Goal: Task Accomplishment & Management: Complete application form

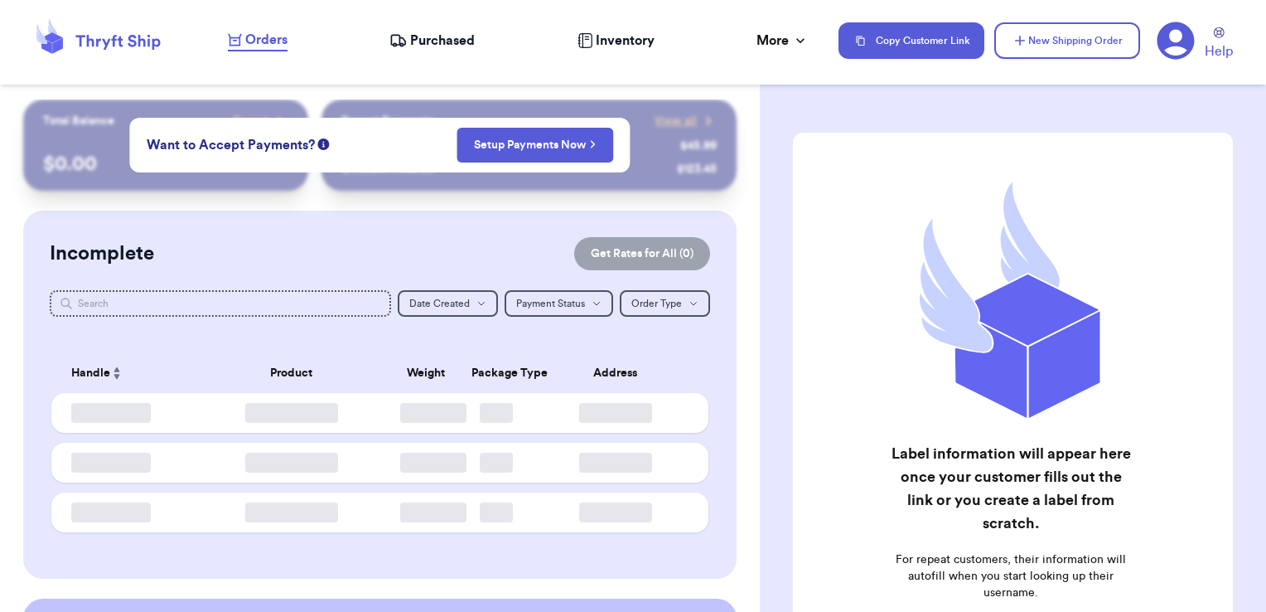
checkbox input "false"
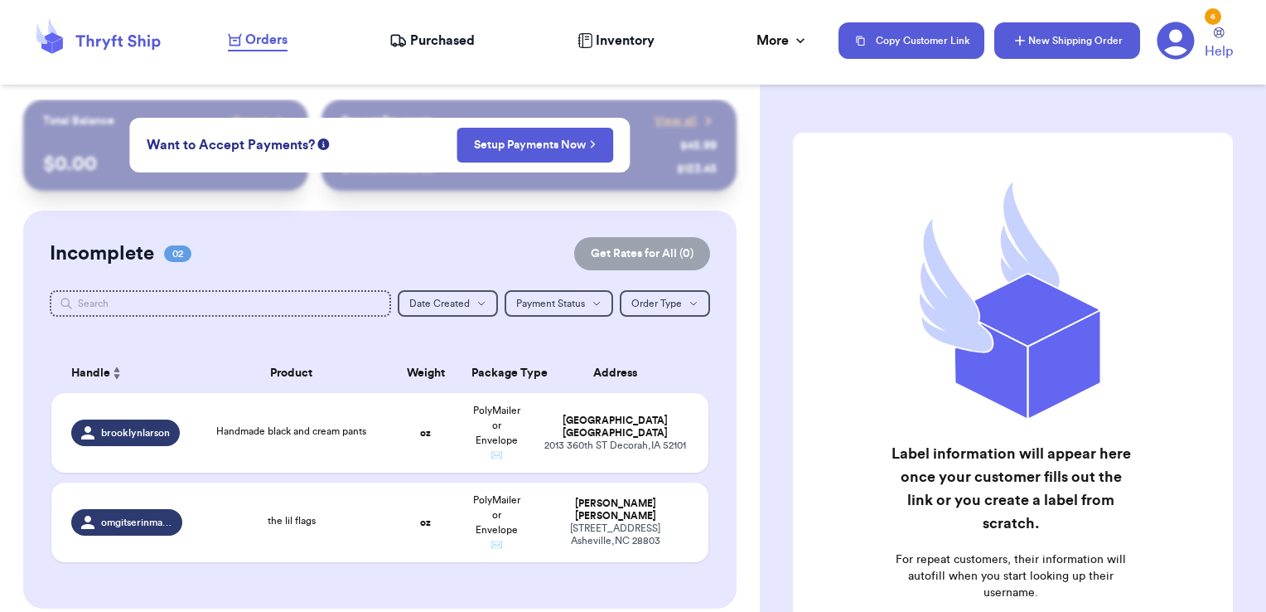
click at [1038, 22] on button "New Shipping Order" at bounding box center [1068, 40] width 146 height 36
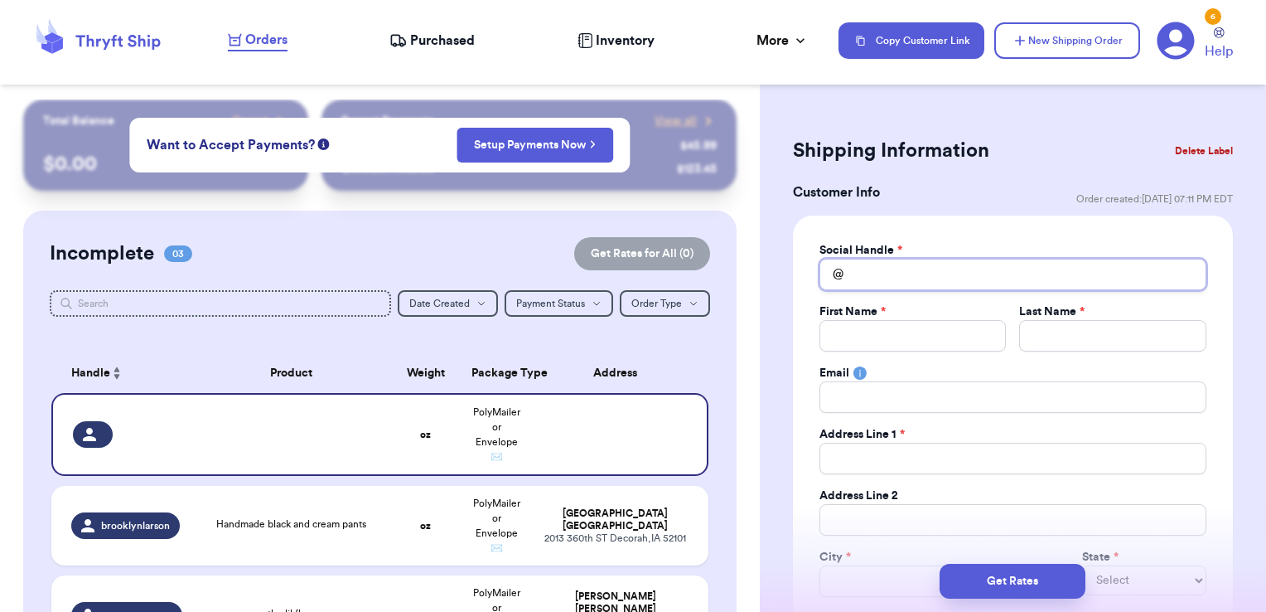
click at [955, 270] on input "Total Amount Paid" at bounding box center [1013, 274] width 387 height 31
type input "o"
type input "ol"
type input "oli"
type input "oliv"
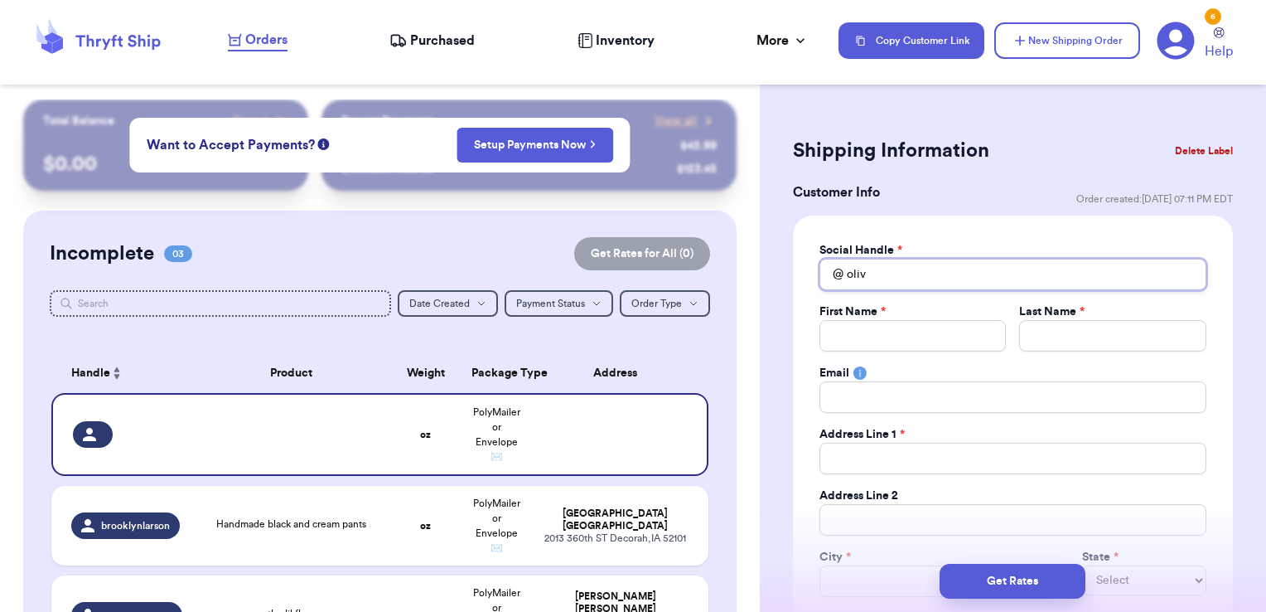
type input "olive"
type input "[PERSON_NAME]"
type input "[PERSON_NAME]."
type input "[PERSON_NAME].i"
type input "[PERSON_NAME].iv"
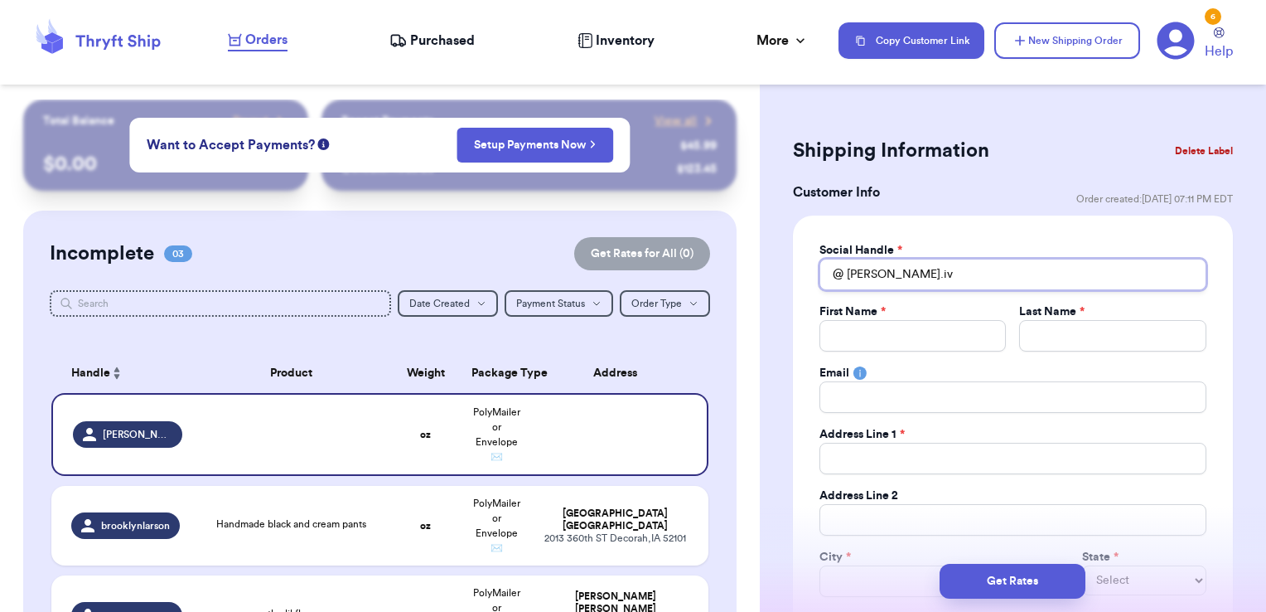
type input "[PERSON_NAME].ivy"
type input "[PERSON_NAME].ivy."
type input "[PERSON_NAME].ivy.t"
type input "[DOMAIN_NAME]"
type input "[PERSON_NAME].ivy.thr"
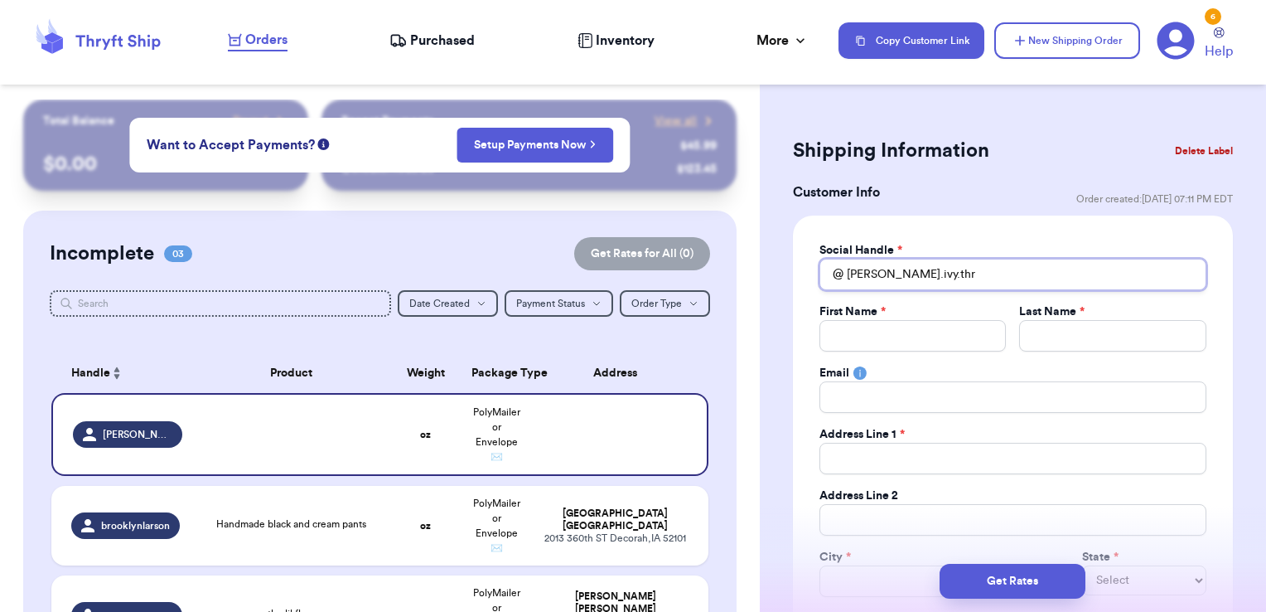
type input "[PERSON_NAME].ivy.thri"
type input "[PERSON_NAME].ivy.thrif"
type input "[PERSON_NAME].ivy.thrift"
click at [858, 342] on input "Total Amount Paid" at bounding box center [913, 335] width 187 height 31
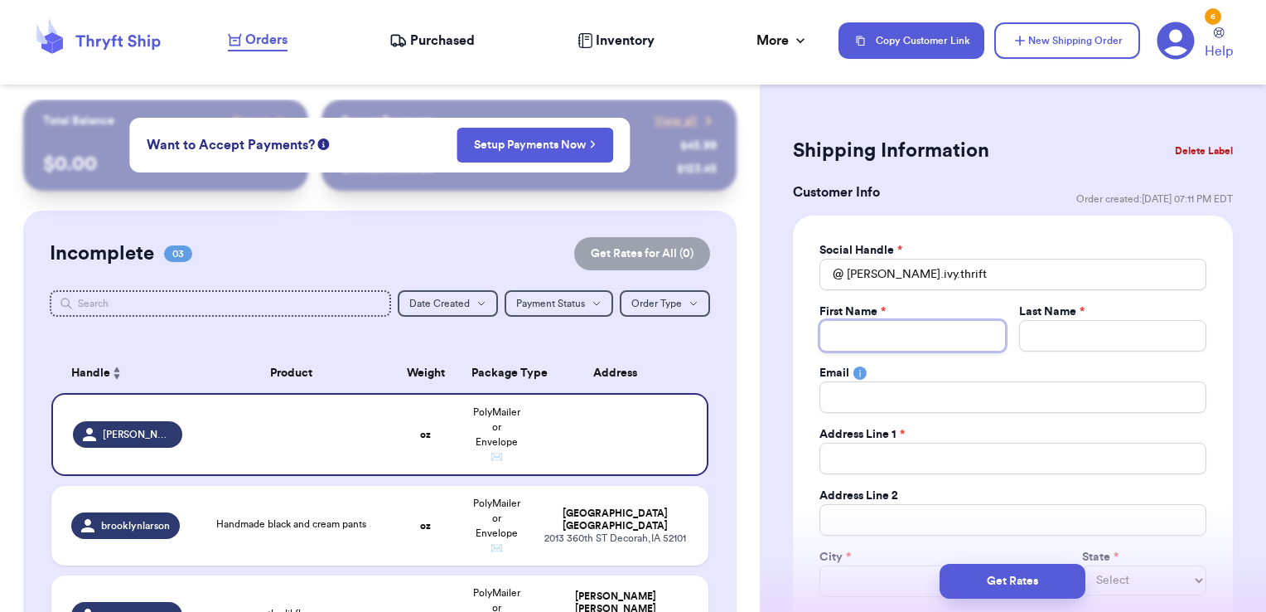
type input "S"
type input "SH"
type input "SHa"
type input "SHay"
type input "SHa"
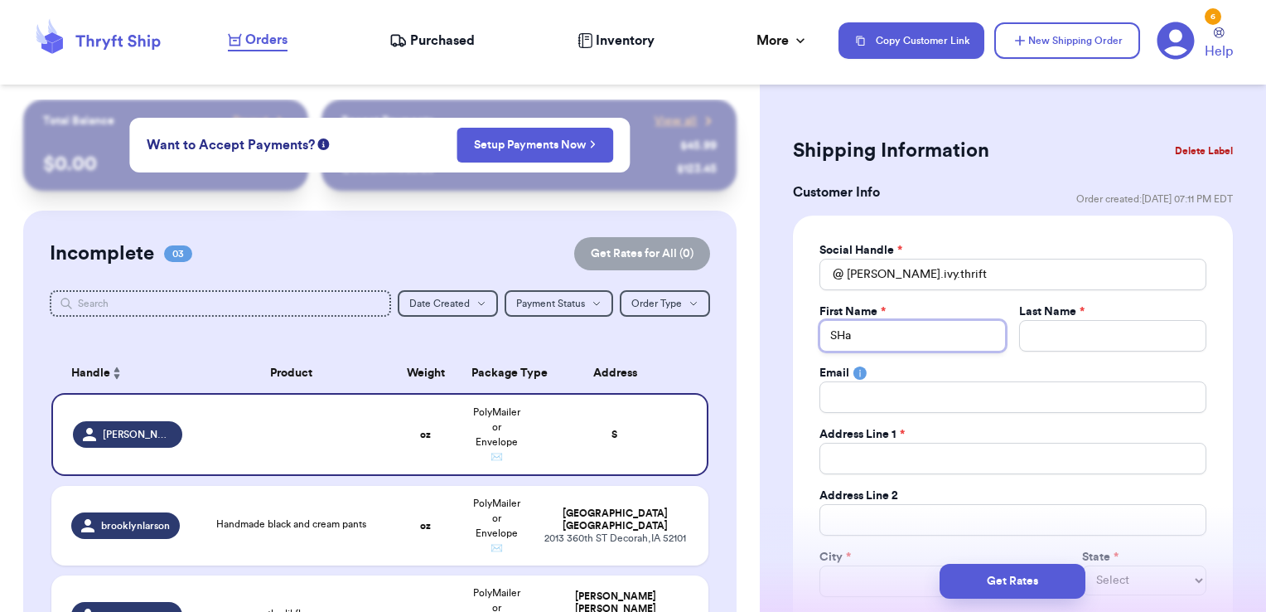
type input "SH"
type input "S"
type input "Sh"
type input "Sha"
type input "Shay"
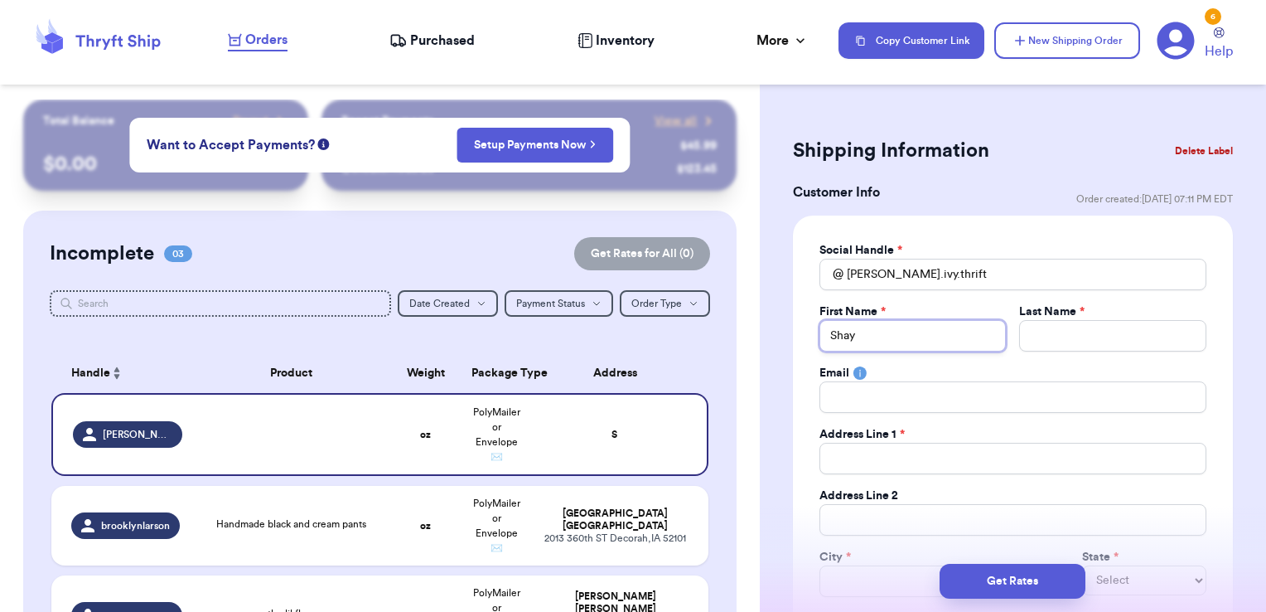
type input "Shayl"
type input "Shayle"
type input "Shaylee"
type input "J"
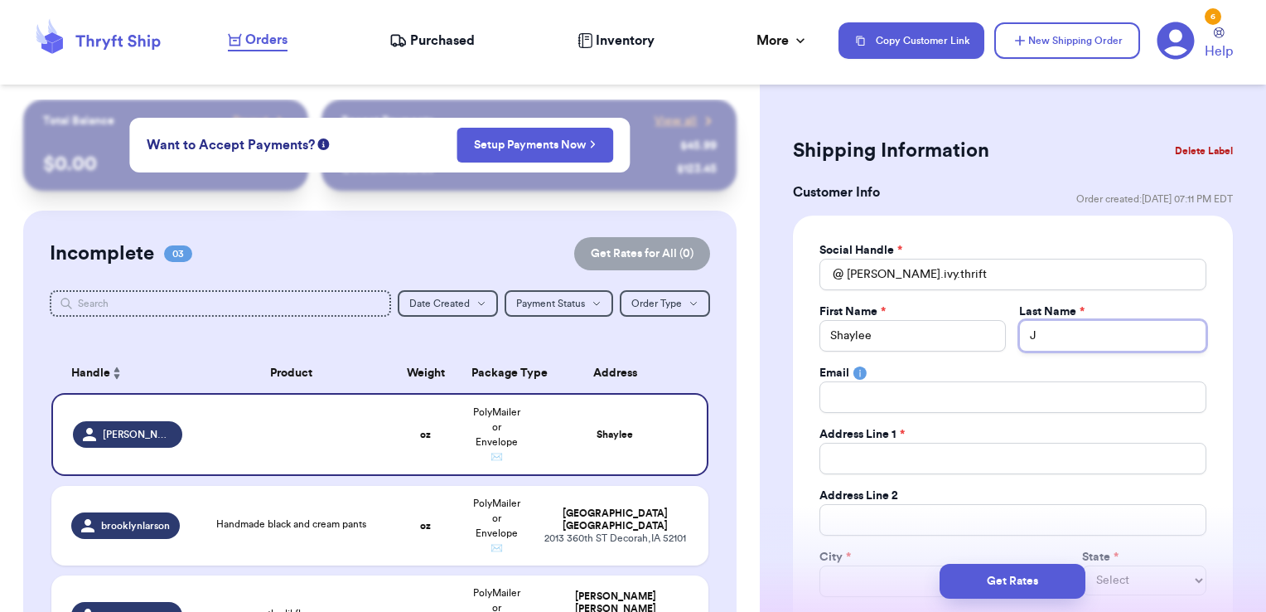
type input "[PERSON_NAME]"
click at [881, 455] on input "Total Amount Paid" at bounding box center [1013, 458] width 387 height 31
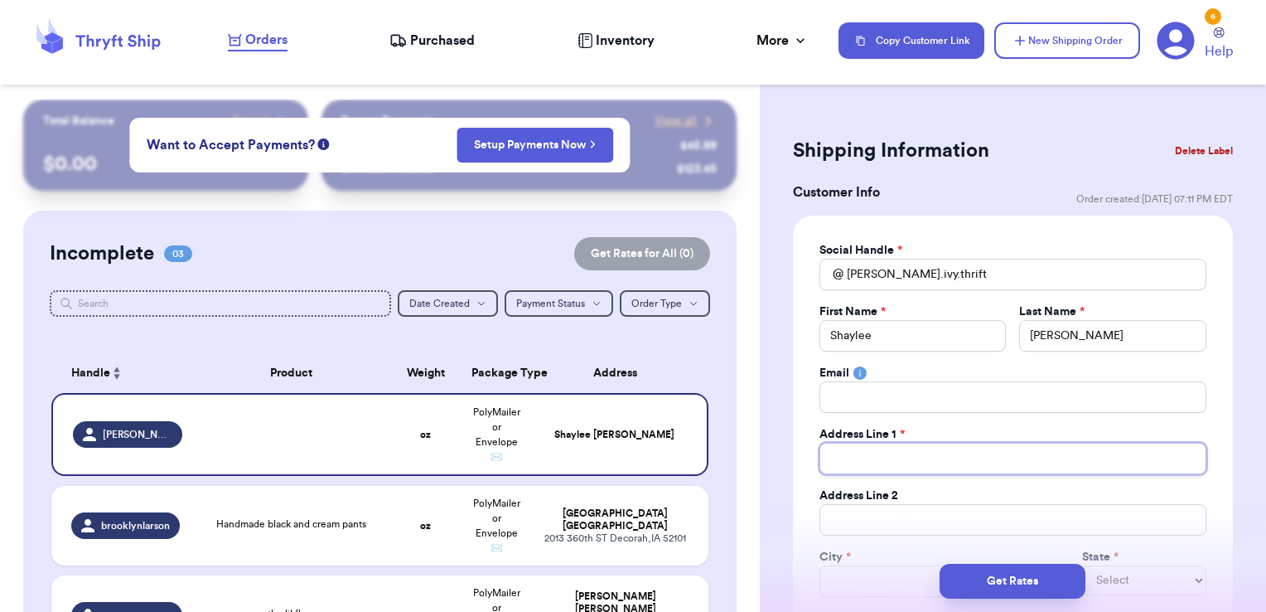
paste input "6706 Westwood trl"
type input "6706 Westwood trl"
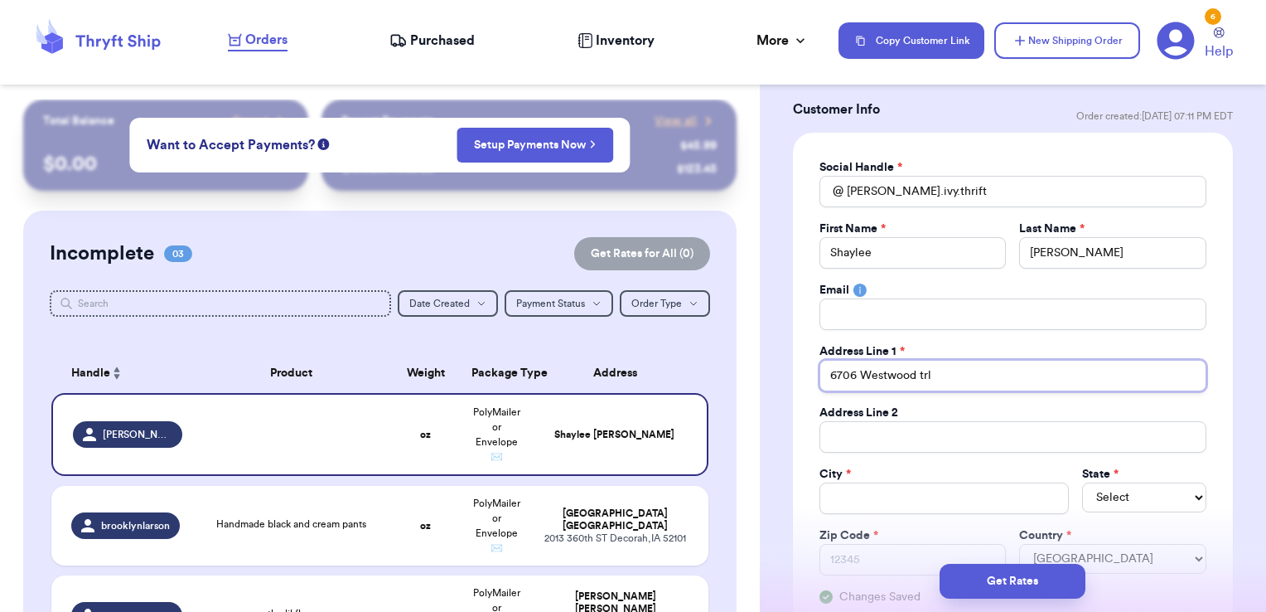
type input "6706 Westwood trl"
click at [867, 498] on input "Total Amount Paid" at bounding box center [944, 497] width 249 height 31
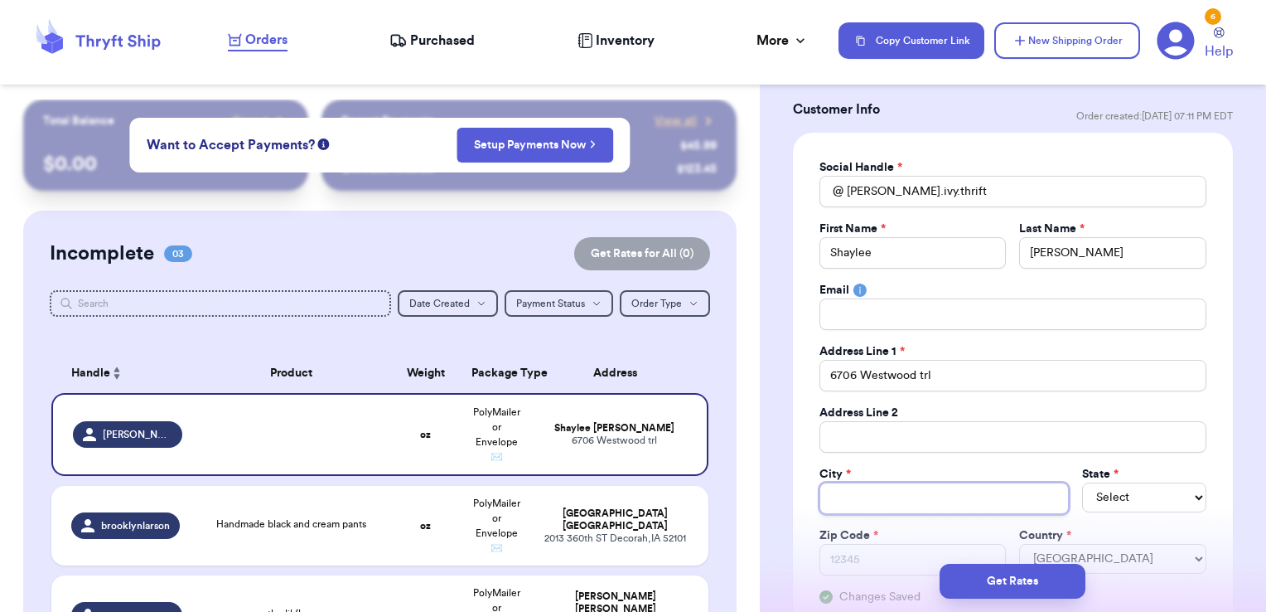
type input "W"
type input "We"
type input "[PERSON_NAME]"
type input "West"
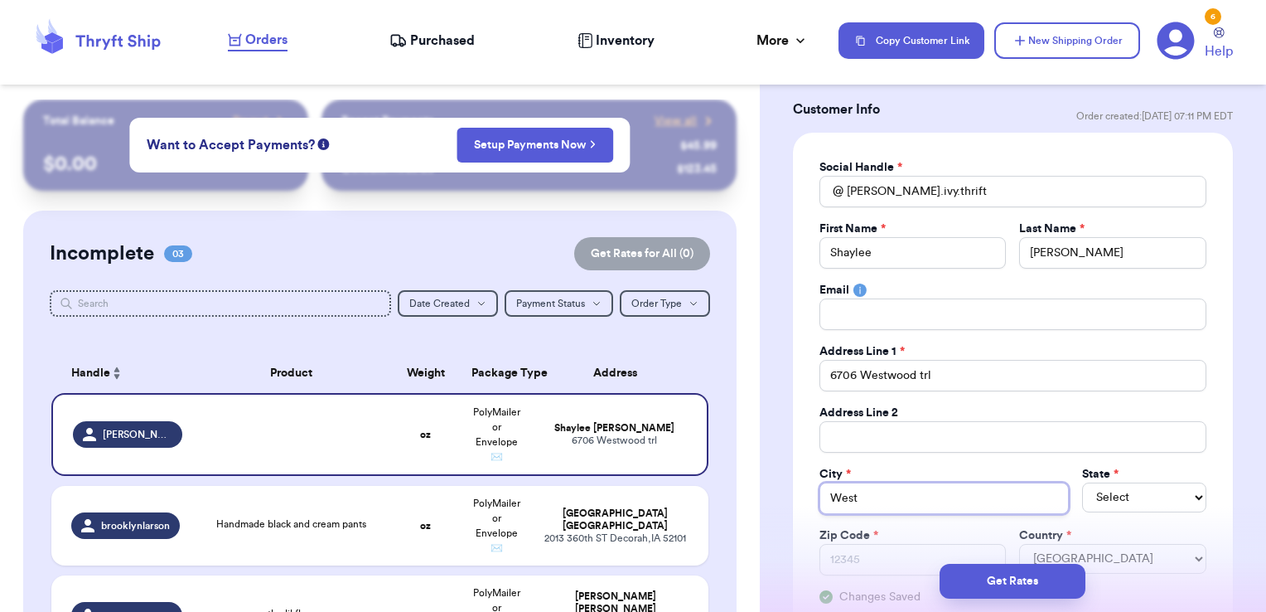
type input "West B"
type input "West Be"
type input "[PERSON_NAME]"
type input "[GEOGRAPHIC_DATA]"
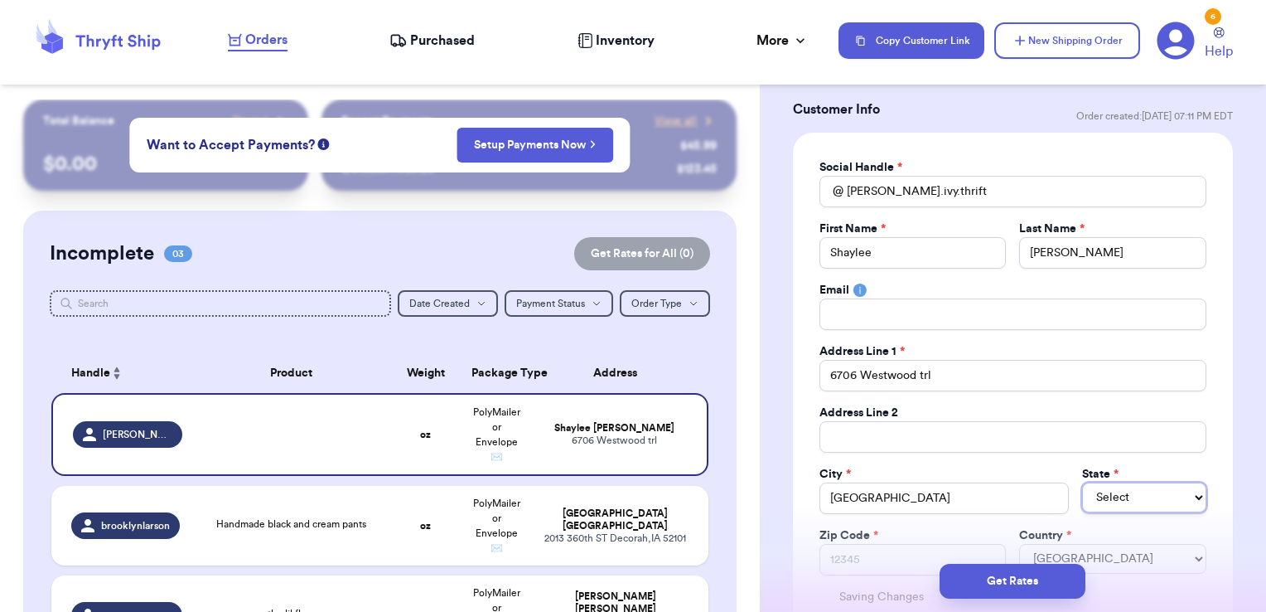
drag, startPoint x: 1166, startPoint y: 501, endPoint x: 1155, endPoint y: 484, distance: 19.8
click at [1166, 501] on select "Select AL AK AZ AR CA CO [GEOGRAPHIC_DATA] DE DC [GEOGRAPHIC_DATA] [GEOGRAPHIC_…" at bounding box center [1144, 497] width 124 height 30
select select "WI"
click at [1082, 482] on select "Select AL AK AZ AR CA CO [GEOGRAPHIC_DATA] DE DC [GEOGRAPHIC_DATA] [GEOGRAPHIC_…" at bounding box center [1144, 497] width 124 height 30
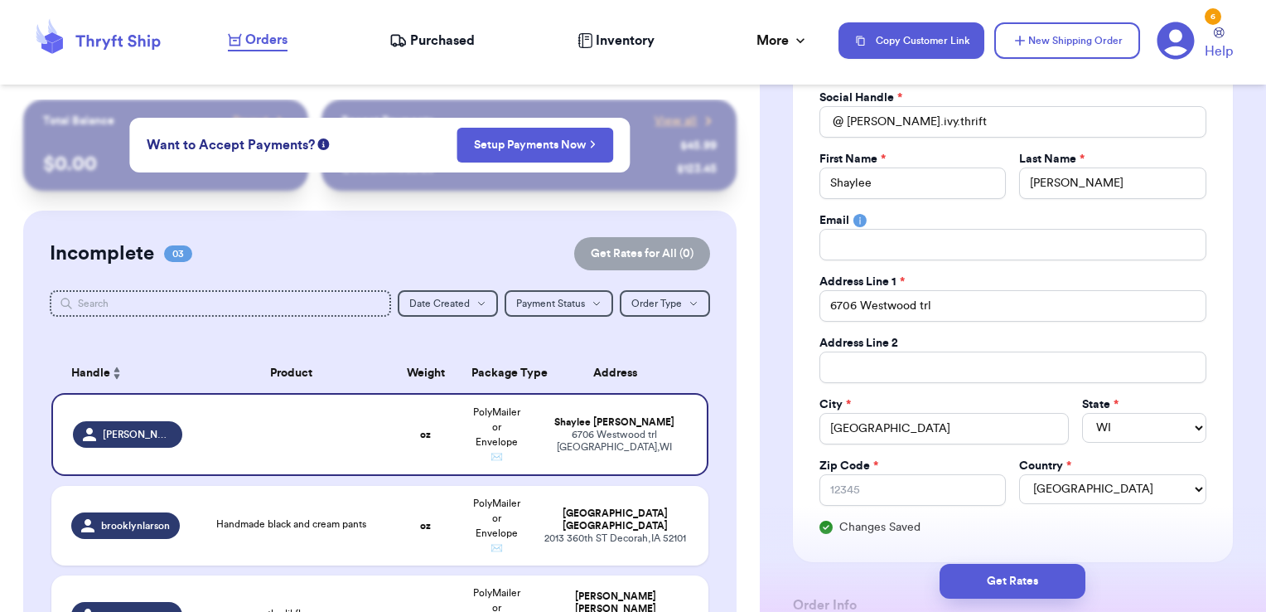
scroll to position [249, 0]
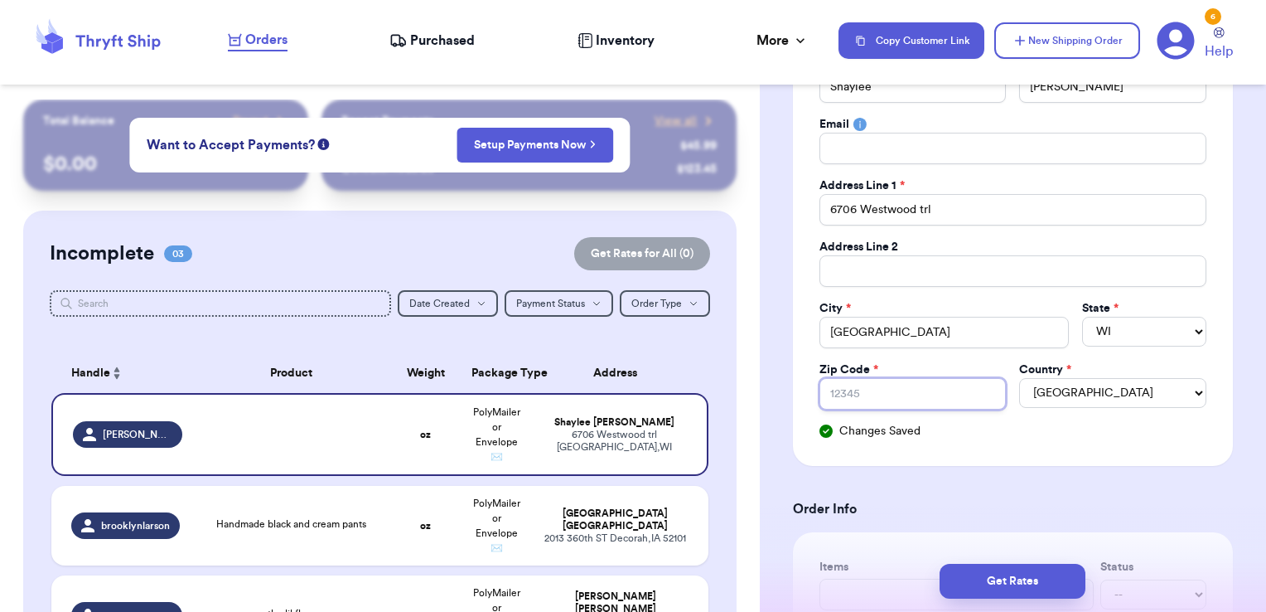
click at [879, 383] on input "Zip Code *" at bounding box center [913, 393] width 187 height 31
paste input "53090"
type input "53090"
click at [1009, 433] on div "Changes Saved" at bounding box center [1013, 431] width 387 height 17
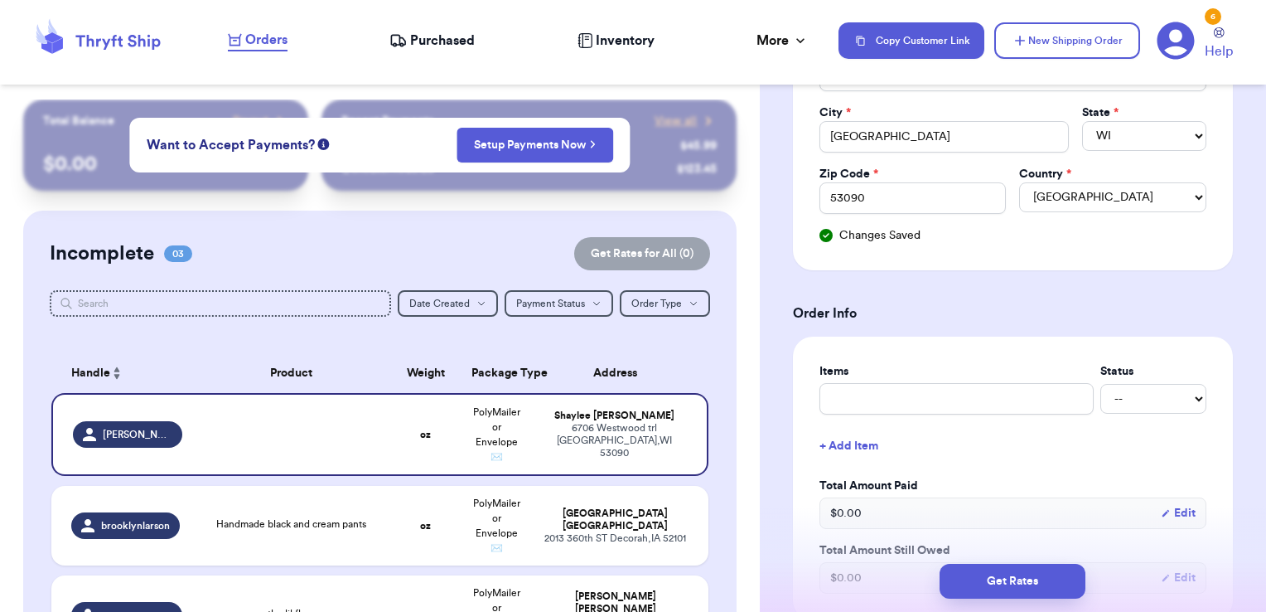
scroll to position [580, 0]
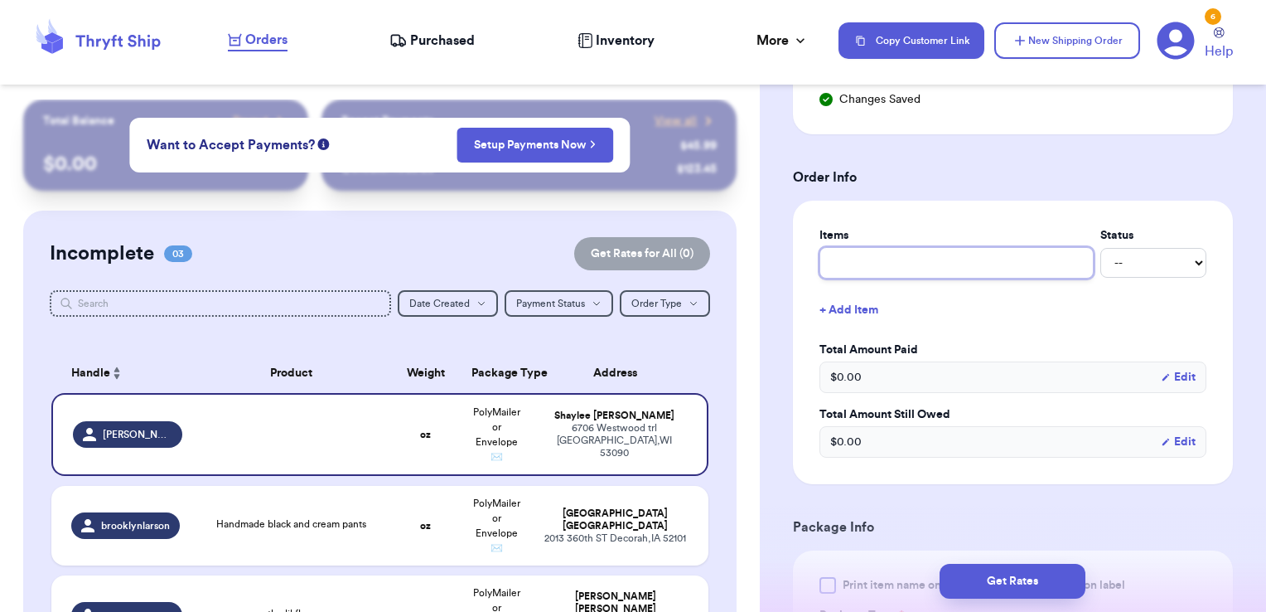
click at [918, 267] on input "text" at bounding box center [957, 262] width 274 height 31
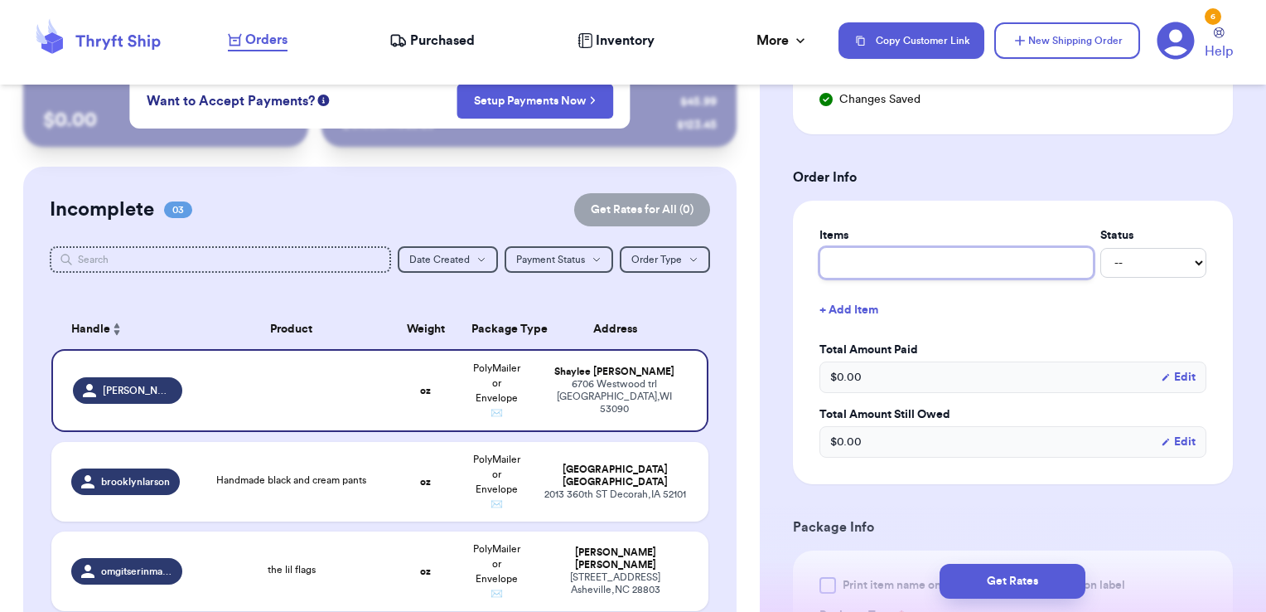
scroll to position [83, 0]
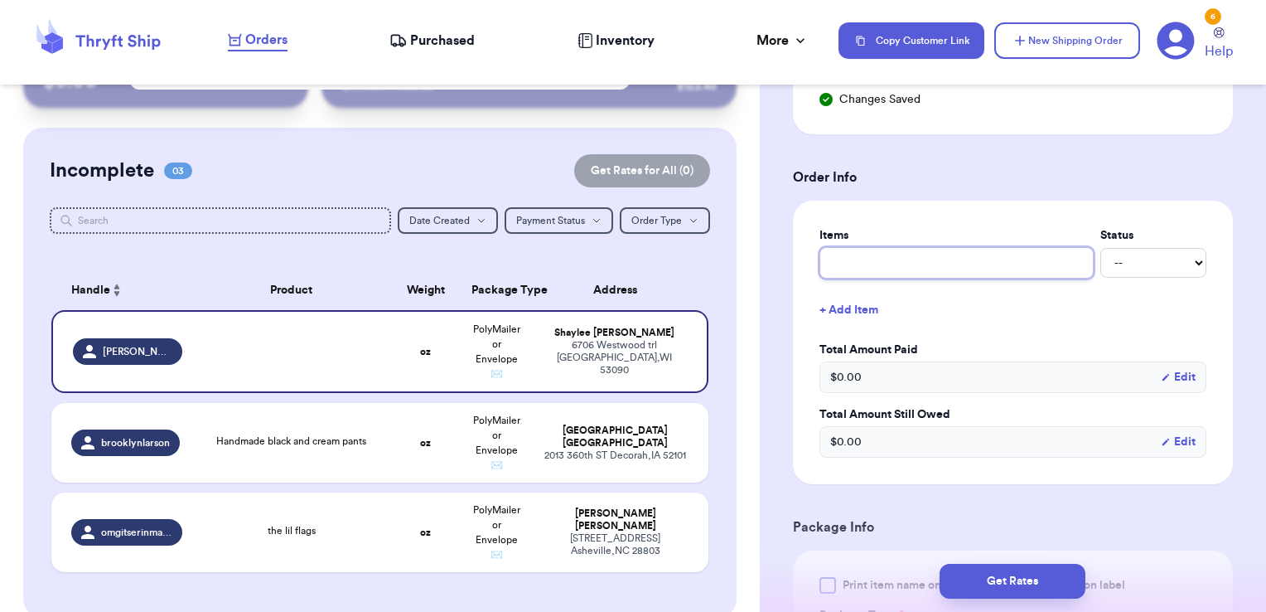
type input "d"
type input "du"
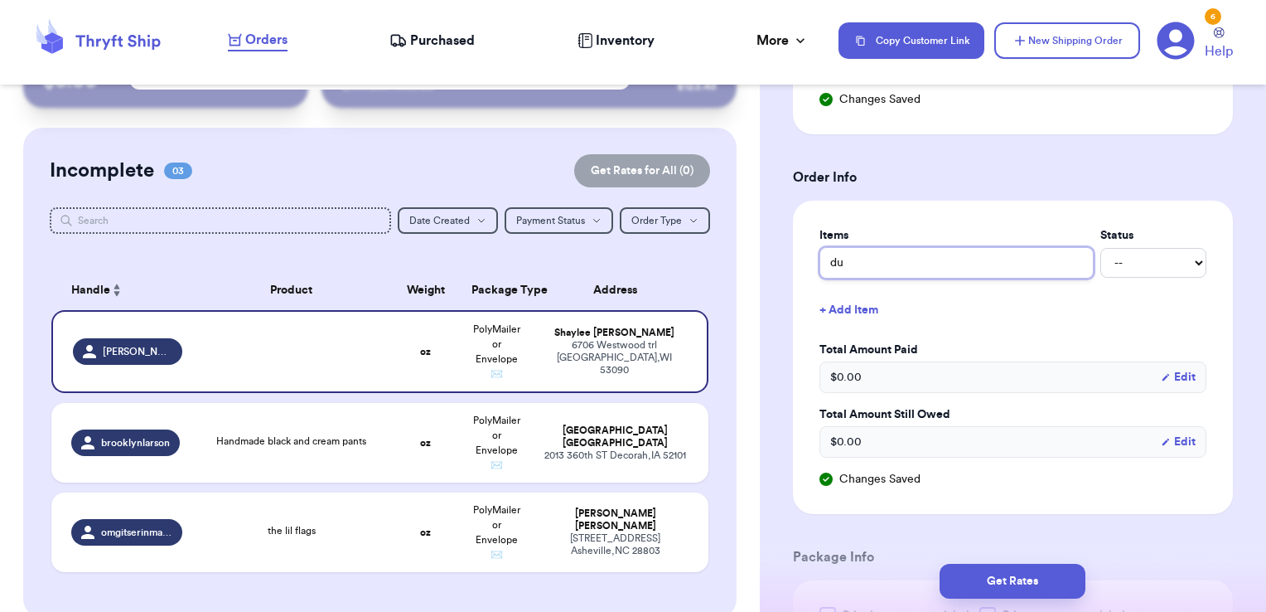
type input "duc"
type input "duck"
type input "duck p"
type input "duck pa"
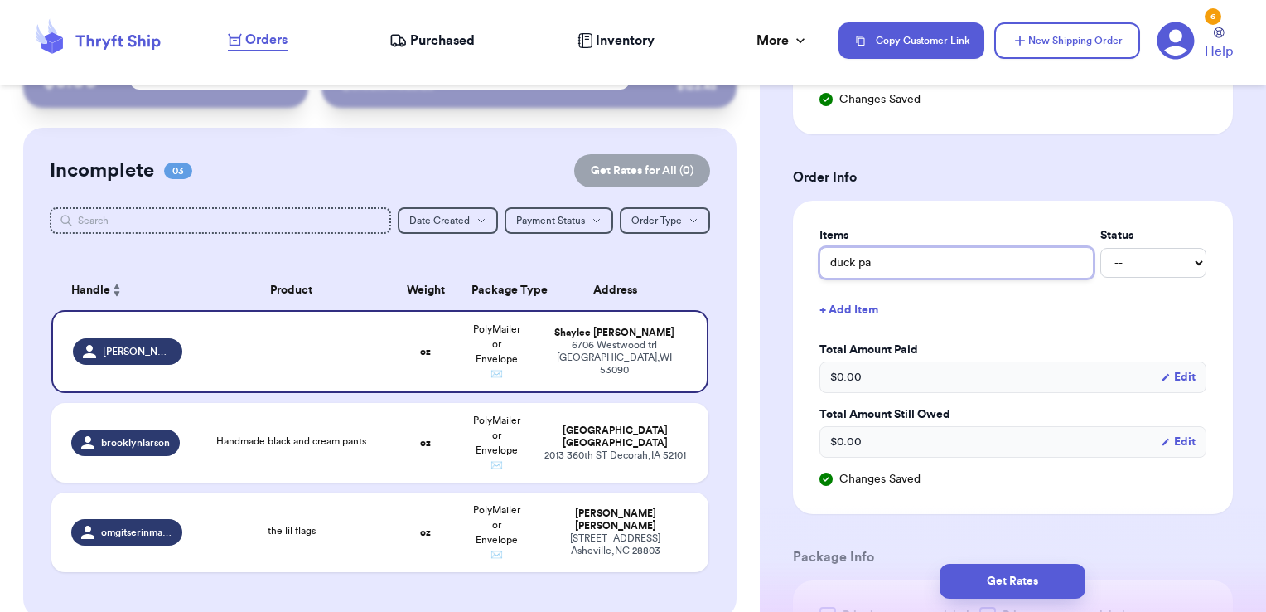
type input "duck pan"
type input "duck pant"
type input "duck pants"
type input "duck pants 3"
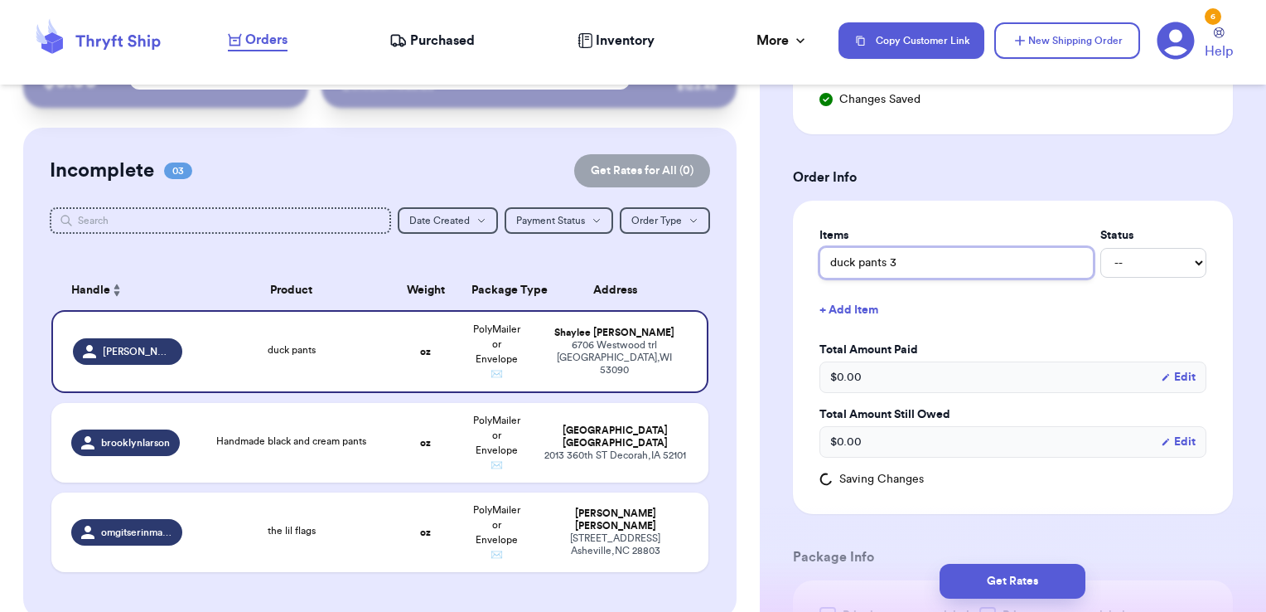
type input "duck pants 3T"
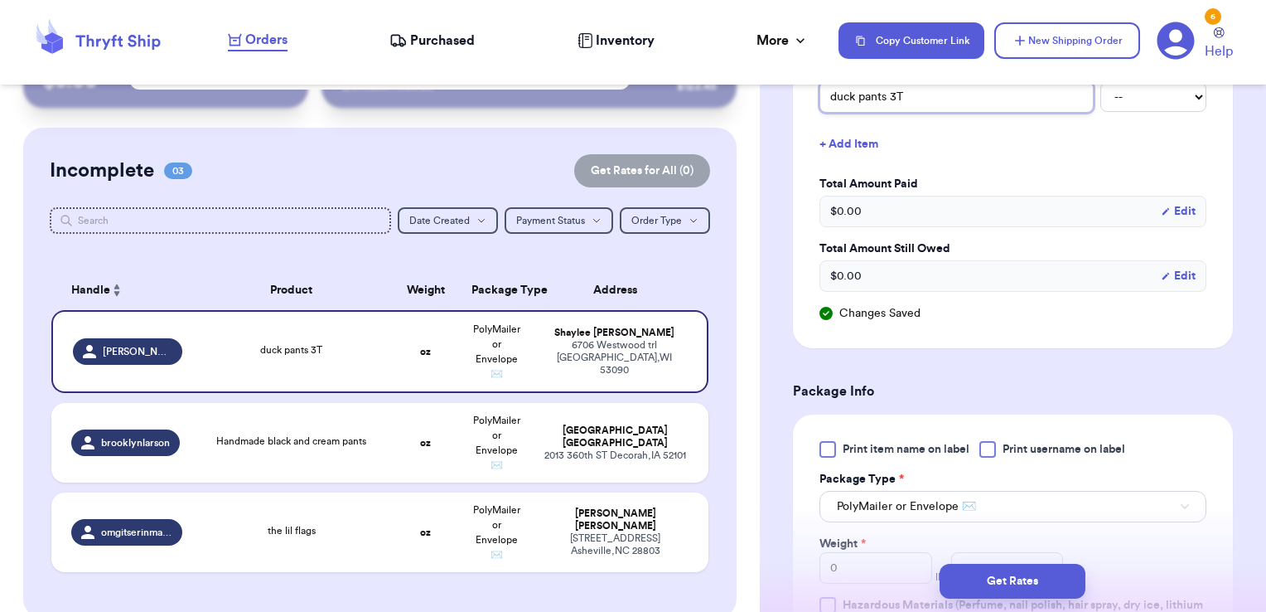
scroll to position [829, 0]
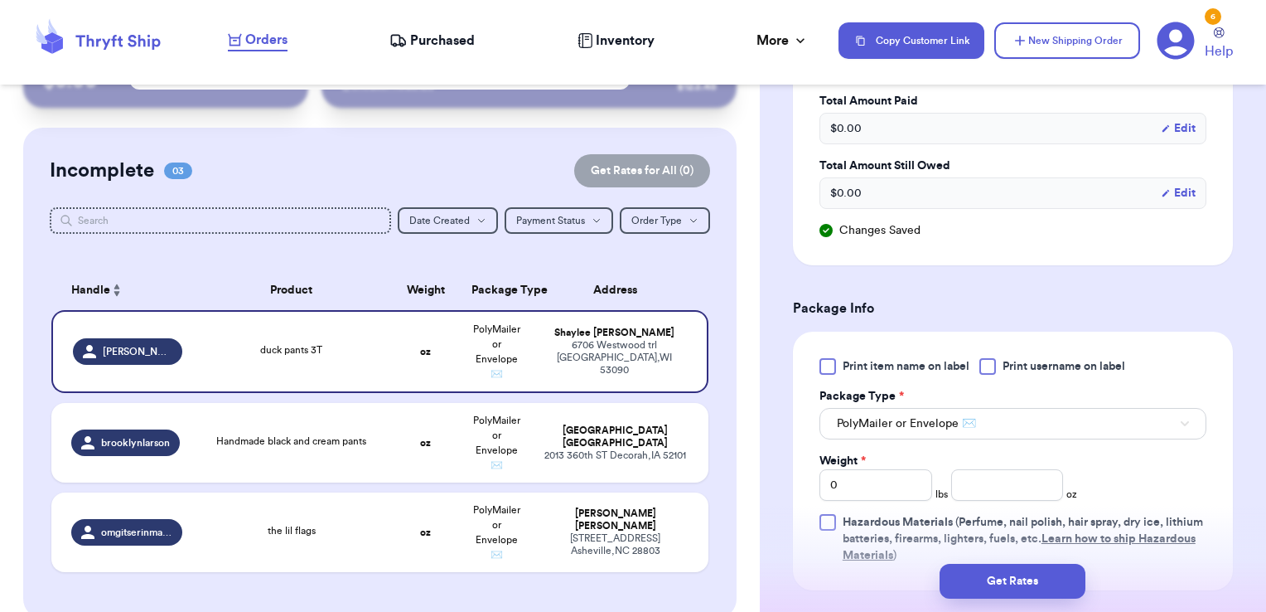
type input "duck pants 3T"
click at [985, 358] on div at bounding box center [988, 366] width 17 height 17
click at [0, 0] on input "Print username on label" at bounding box center [0, 0] width 0 height 0
click at [992, 490] on input "number" at bounding box center [1007, 484] width 113 height 31
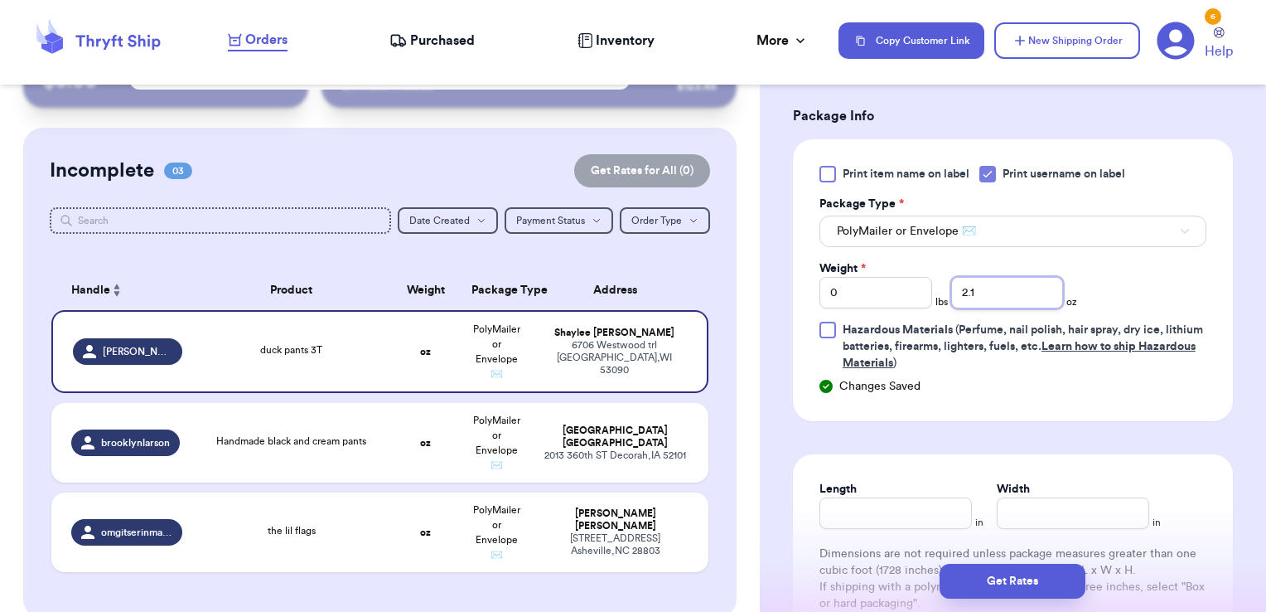
scroll to position [1077, 0]
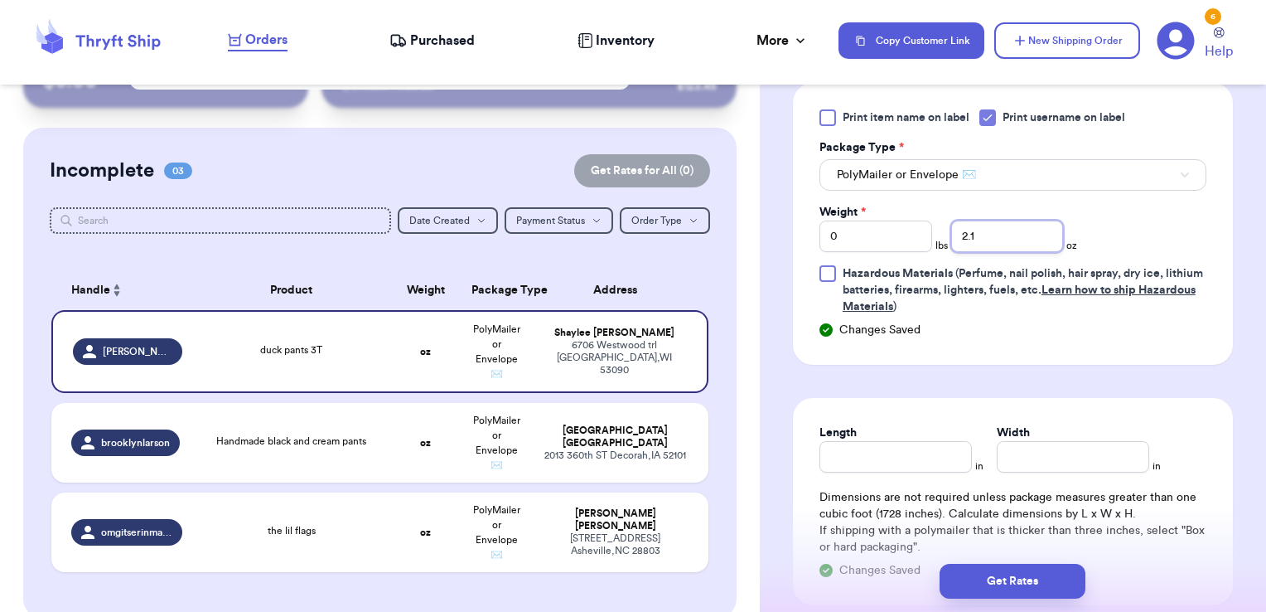
type input "2.1"
click at [882, 459] on input "Length" at bounding box center [896, 456] width 152 height 31
type input "6"
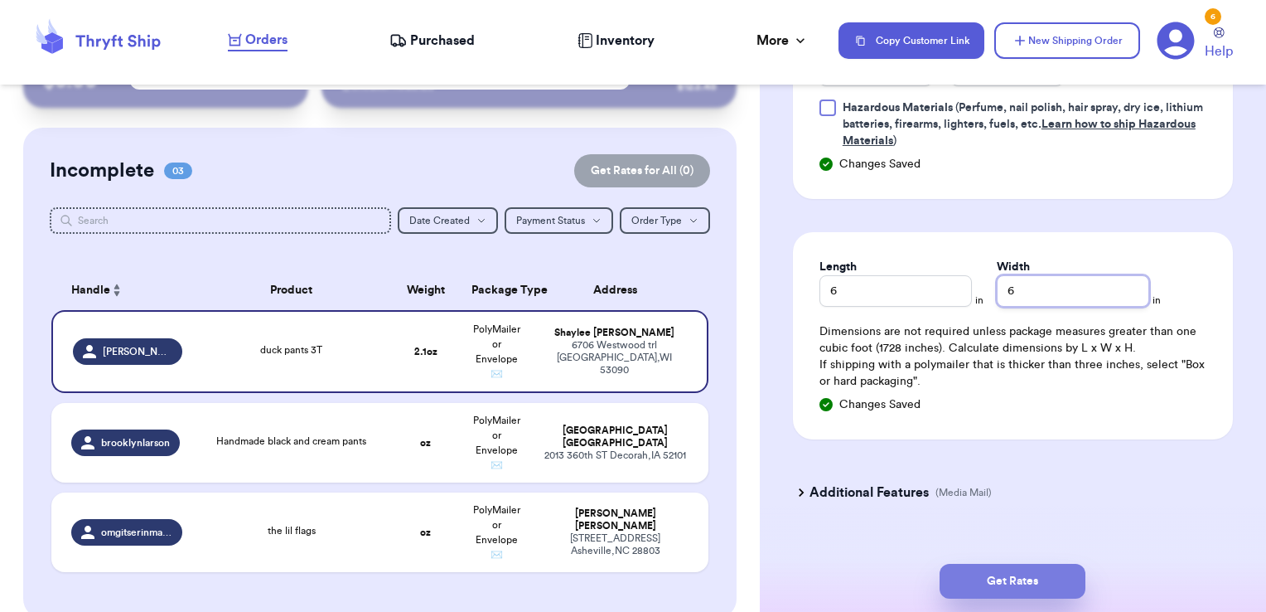
type input "6"
click at [1024, 582] on button "Get Rates" at bounding box center [1013, 581] width 146 height 35
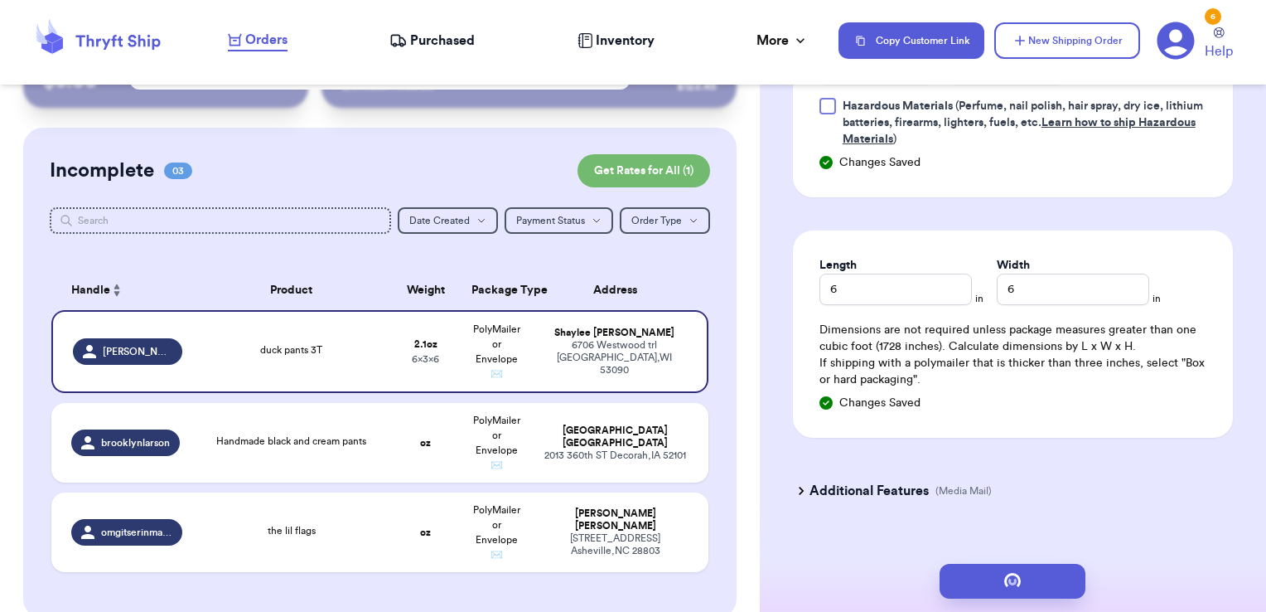
scroll to position [0, 0]
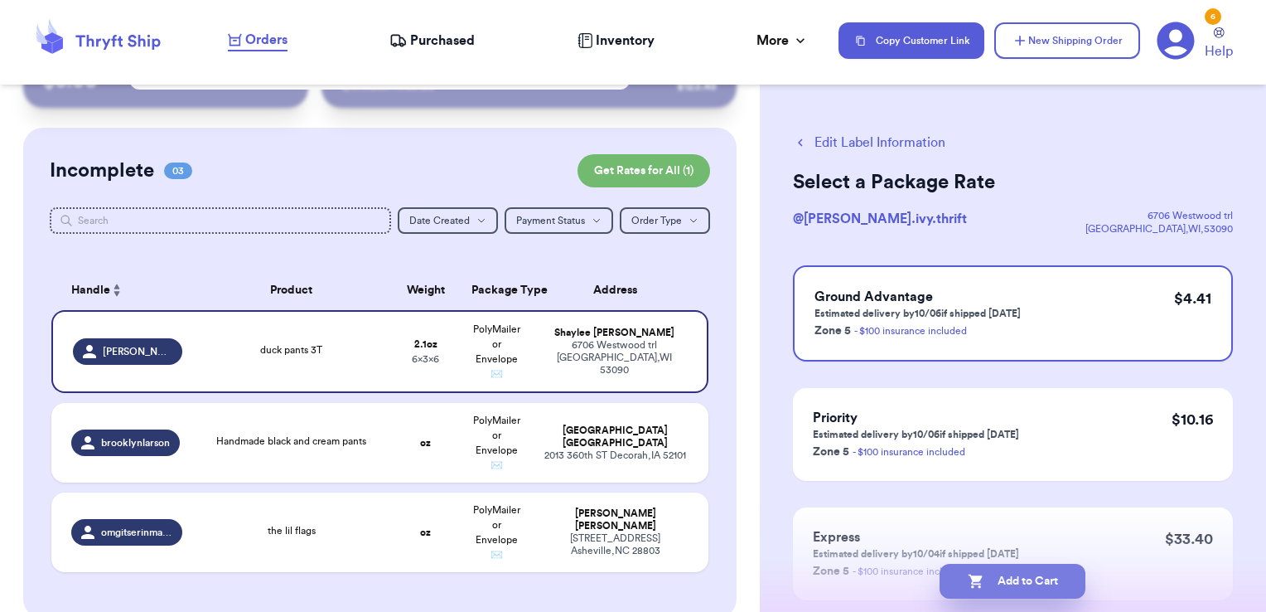
click at [1051, 578] on button "Add to Cart" at bounding box center [1013, 581] width 146 height 35
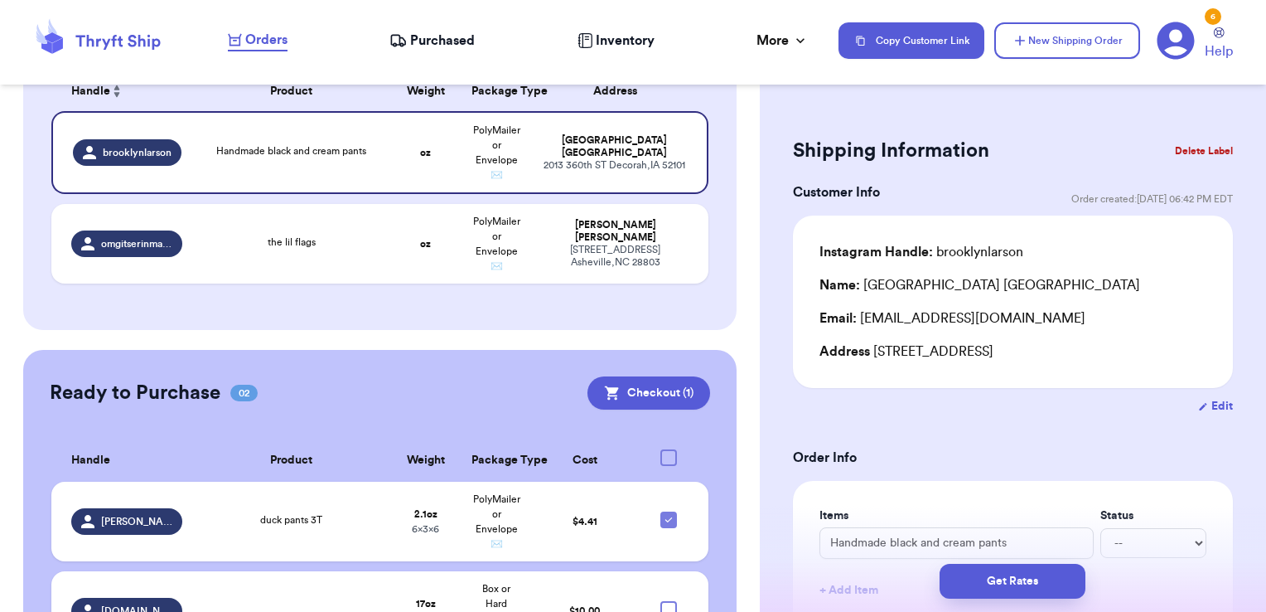
scroll to position [220, 0]
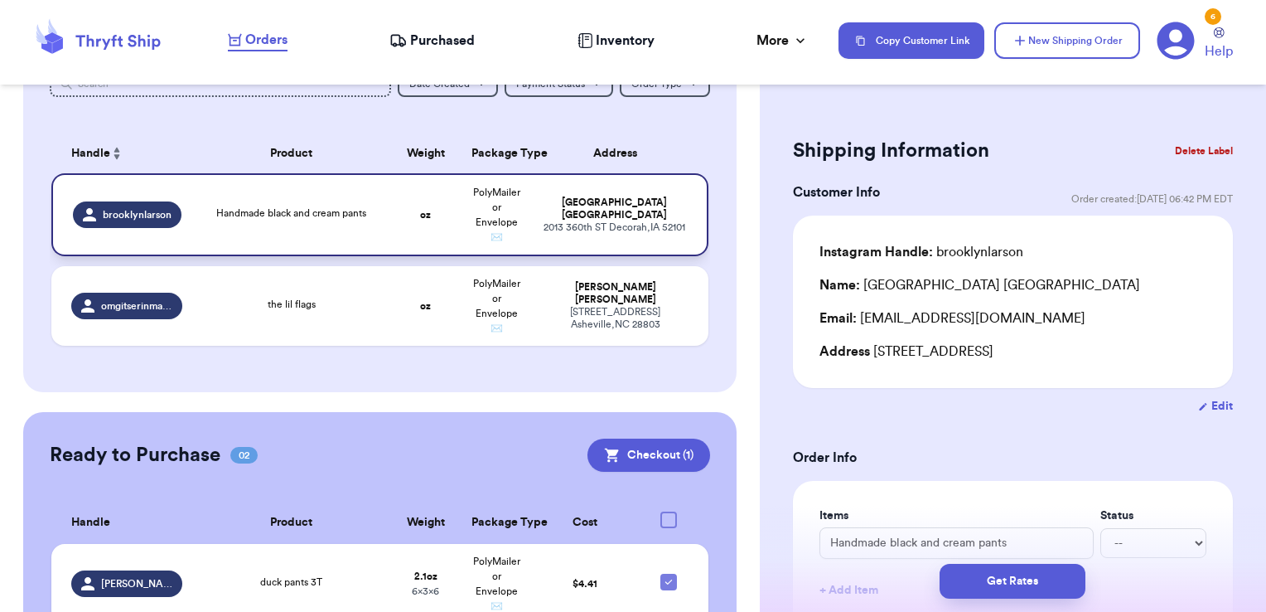
click at [400, 225] on td "oz" at bounding box center [425, 214] width 70 height 83
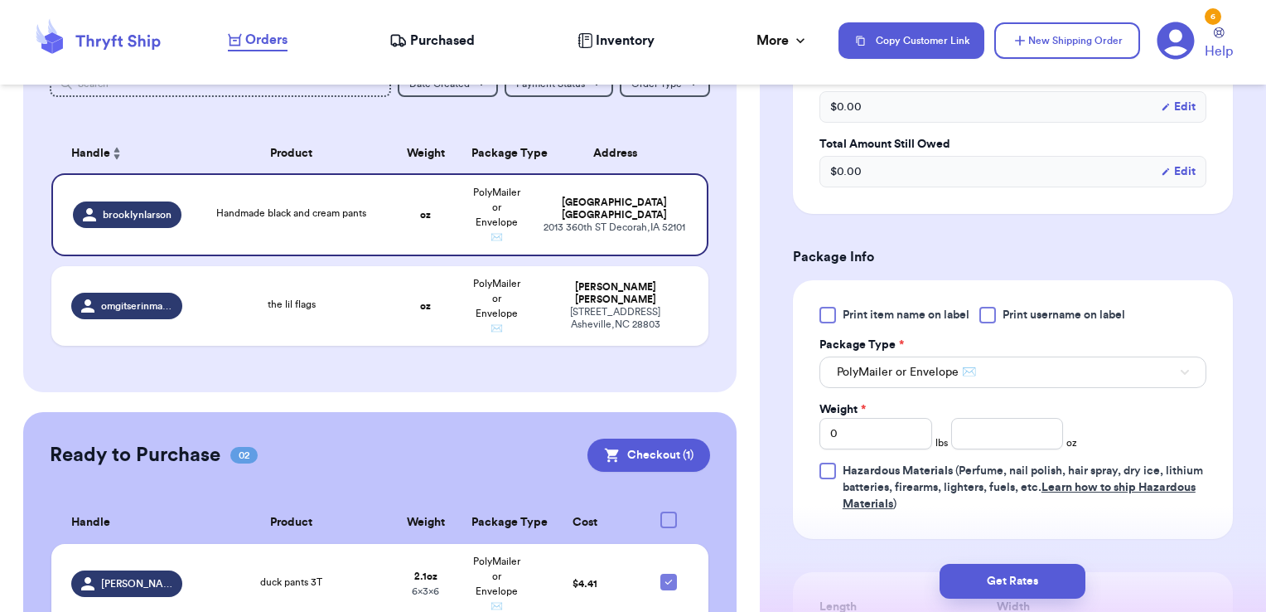
scroll to position [580, 0]
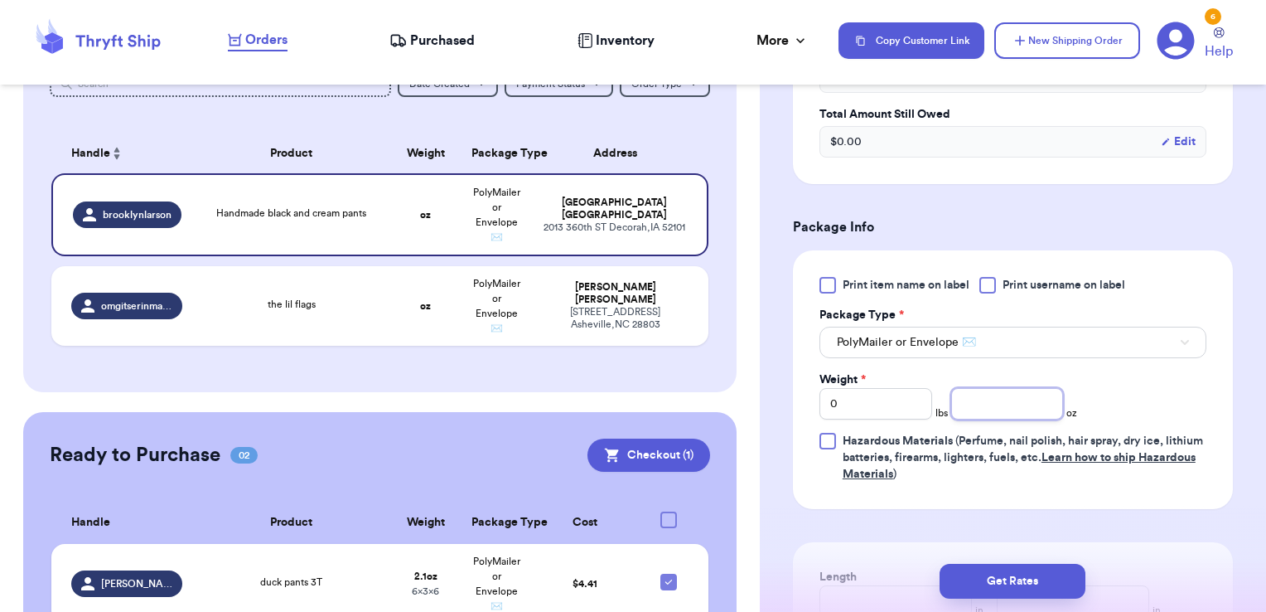
click at [961, 397] on input "number" at bounding box center [1007, 403] width 113 height 31
type input "2.2"
click at [994, 283] on div at bounding box center [988, 285] width 17 height 17
click at [0, 0] on input "Print username on label" at bounding box center [0, 0] width 0 height 0
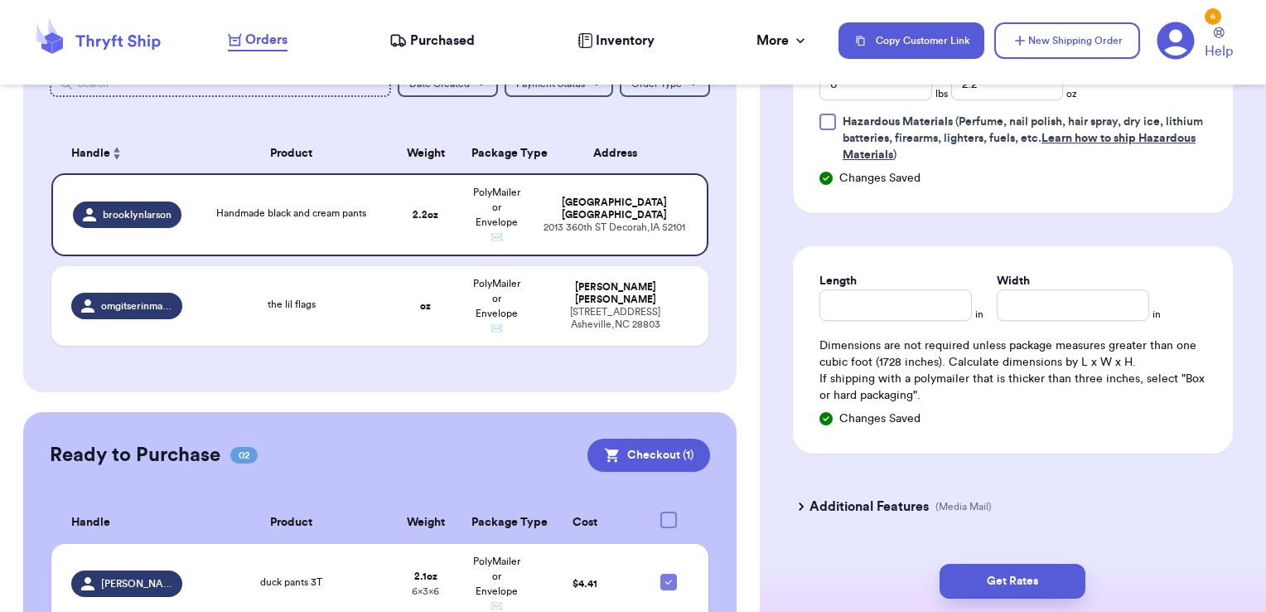
scroll to position [912, 0]
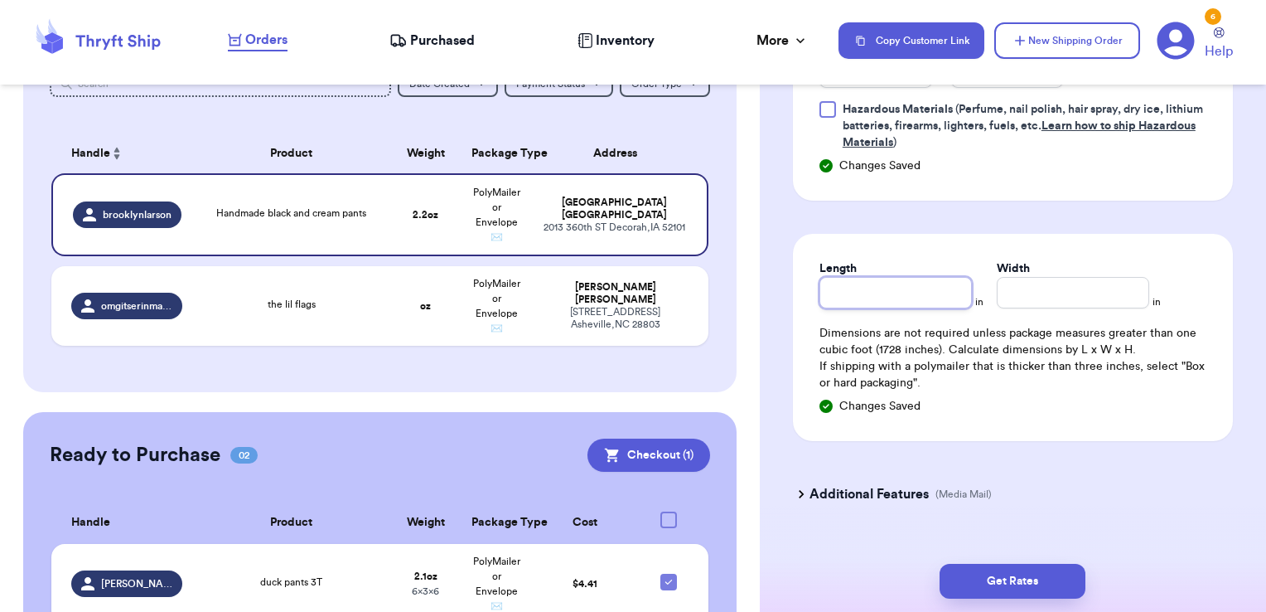
click at [937, 303] on input "Length" at bounding box center [896, 292] width 152 height 31
type input "6"
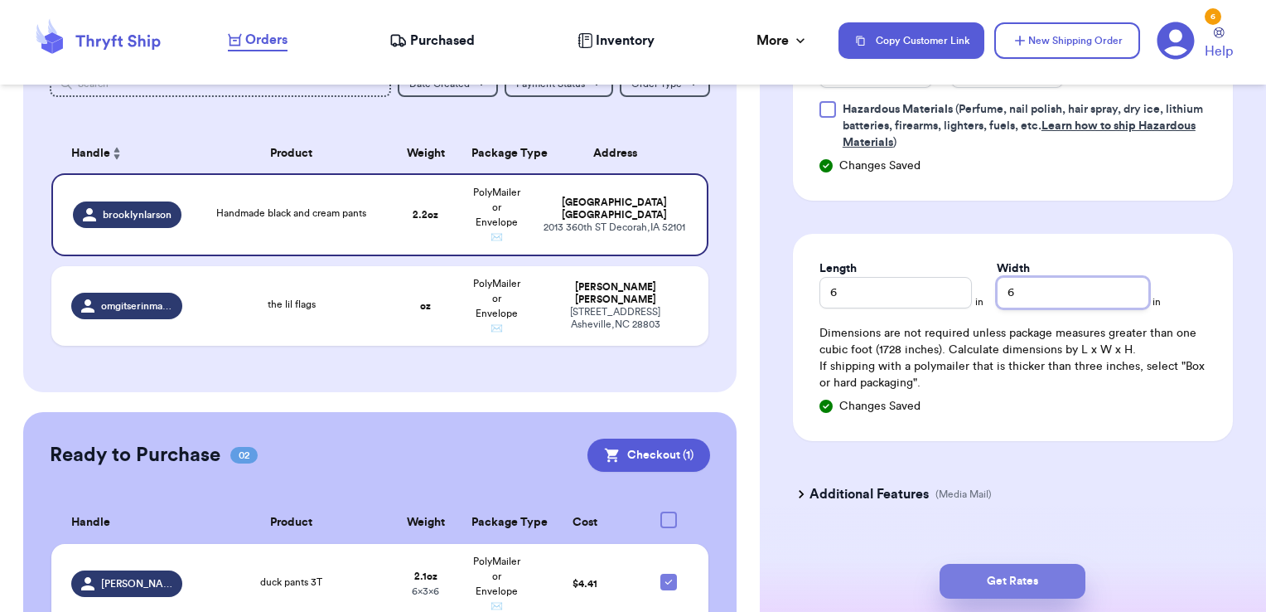
type input "6"
click at [1019, 576] on button "Get Rates" at bounding box center [1013, 581] width 146 height 35
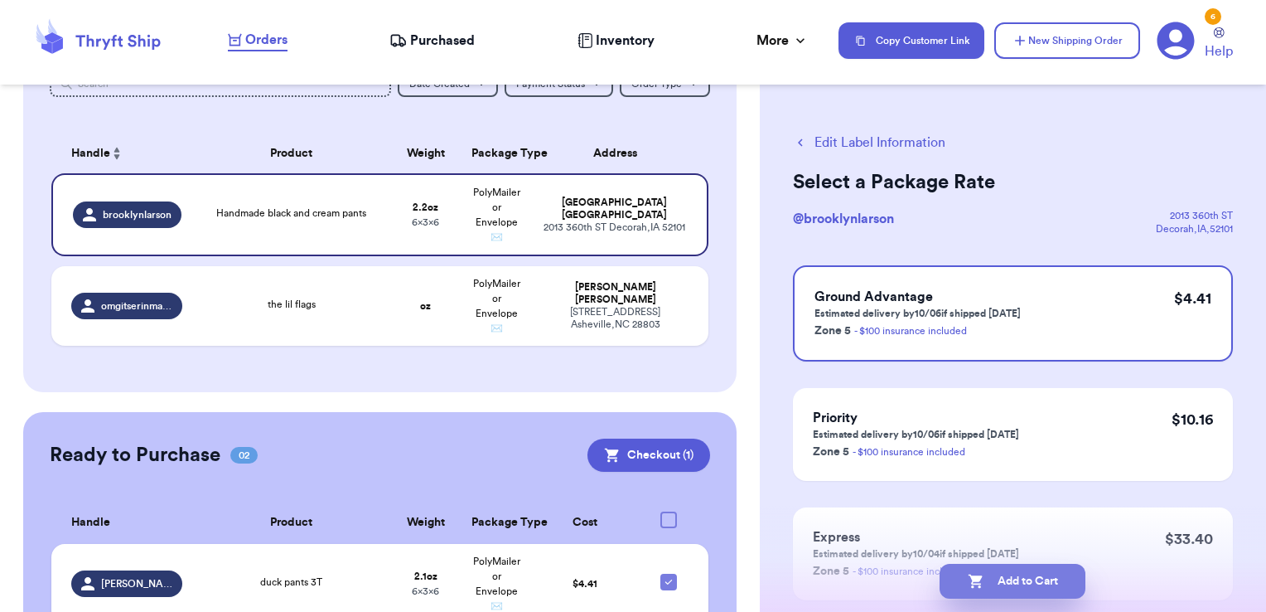
click at [1009, 587] on button "Add to Cart" at bounding box center [1013, 581] width 146 height 35
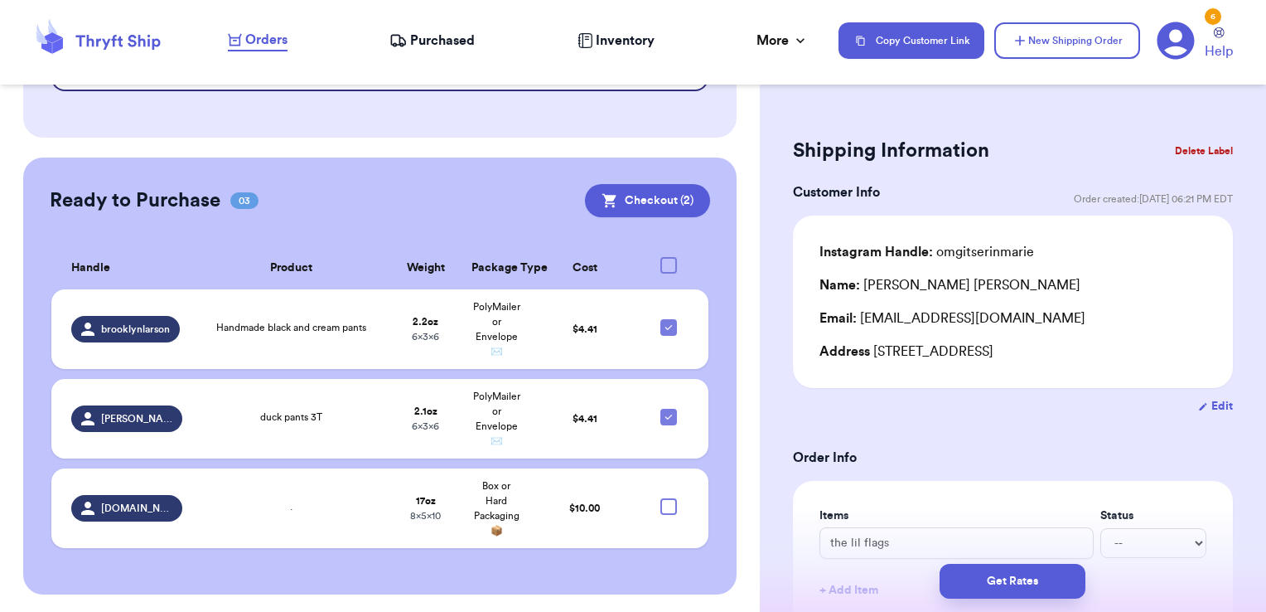
scroll to position [385, 0]
